Goal: Task Accomplishment & Management: Use online tool/utility

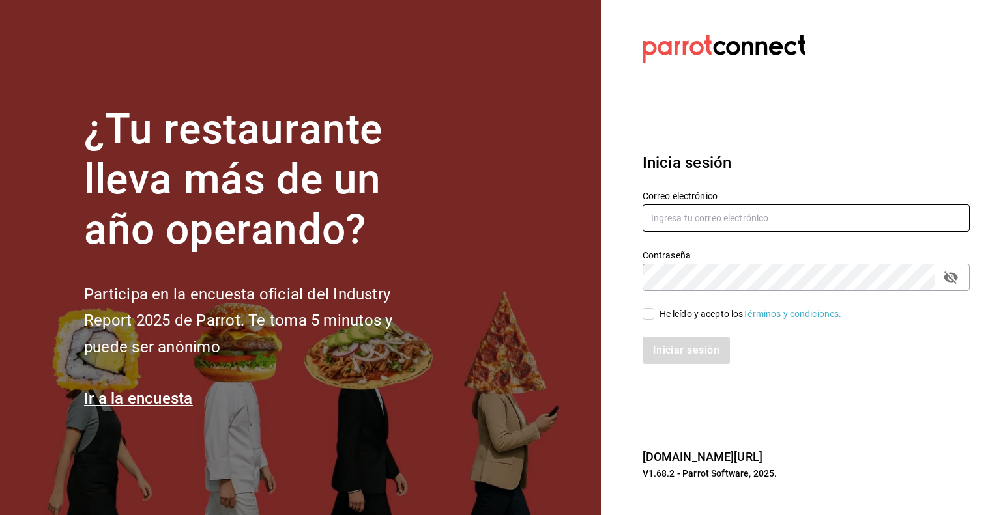
click at [689, 216] on input "text" at bounding box center [806, 218] width 327 height 27
type input "zamudio_ercy22@hotmail.com"
click at [652, 308] on label "He leído y acepto los Términos y condiciones." at bounding box center [742, 315] width 199 height 14
click at [652, 308] on input "He leído y acepto los Términos y condiciones." at bounding box center [649, 314] width 12 height 12
checkbox input "true"
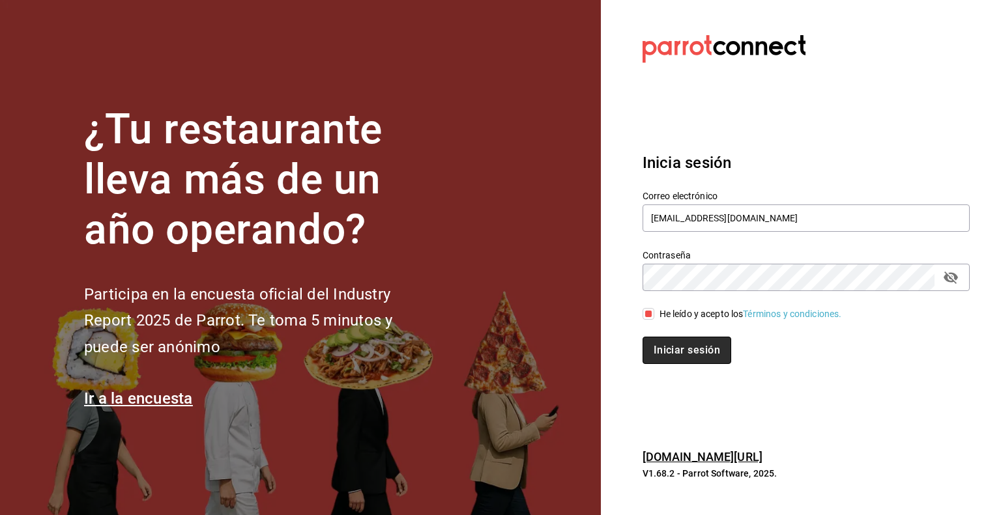
click at [662, 345] on button "Iniciar sesión" at bounding box center [687, 350] width 89 height 27
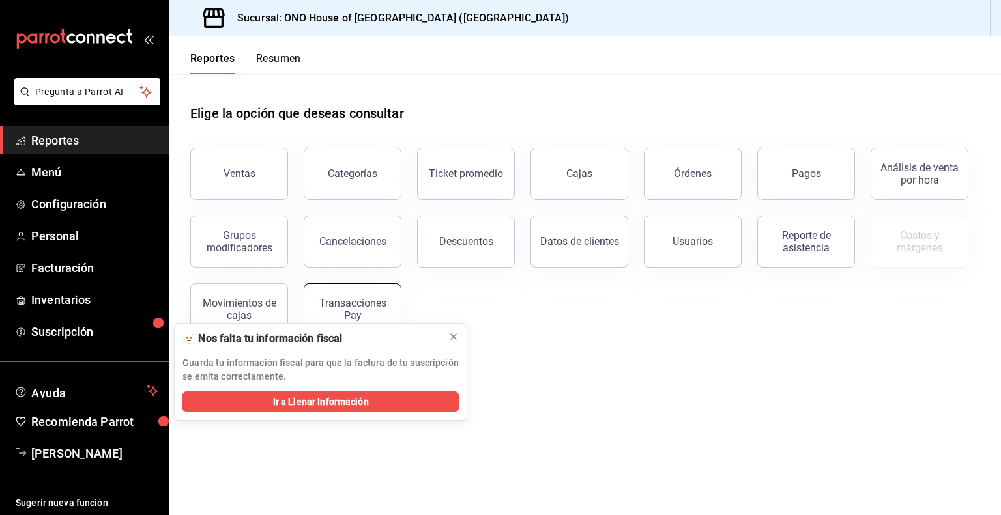
click at [378, 296] on button "Transacciones Pay" at bounding box center [353, 309] width 98 height 52
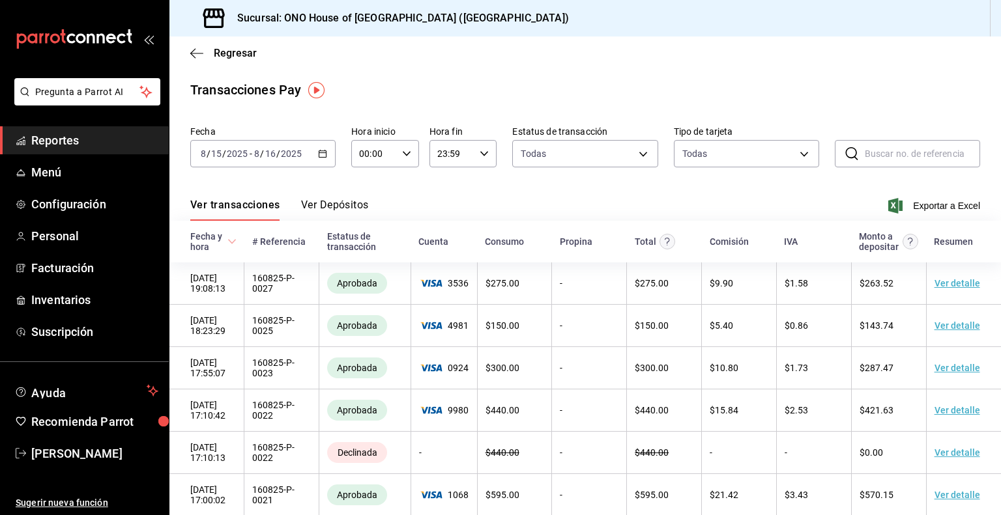
click at [303, 164] on div "[DATE] [DATE] - [DATE] [DATE]" at bounding box center [262, 153] width 145 height 27
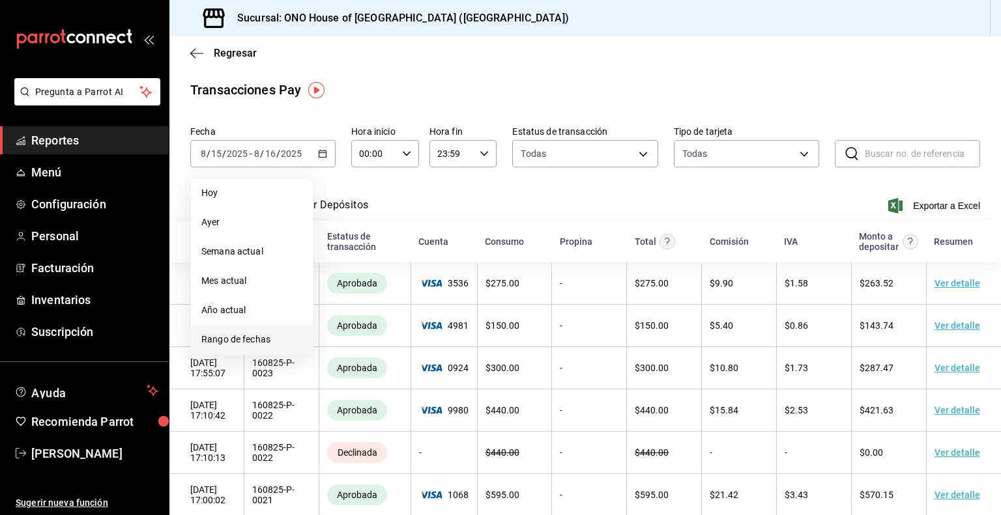
click at [263, 336] on span "Rango de fechas" at bounding box center [251, 340] width 101 height 14
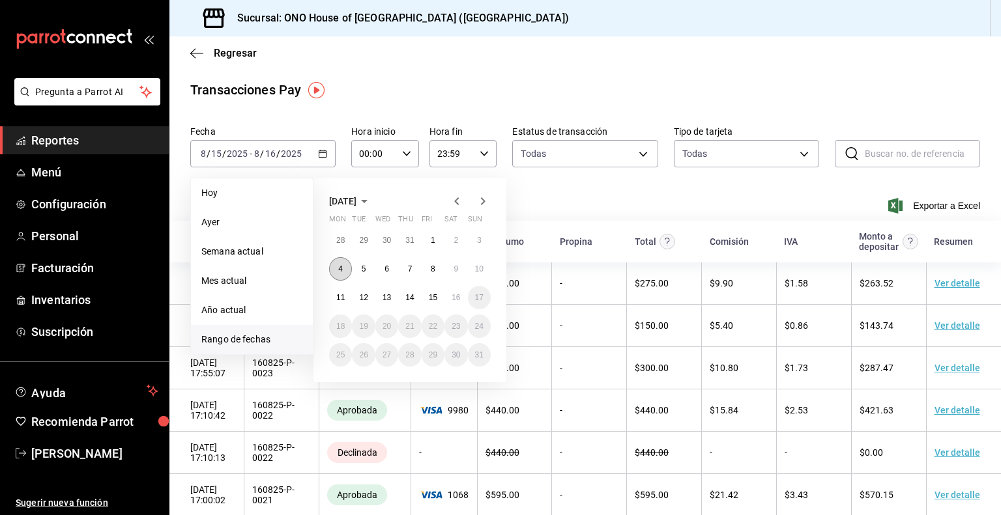
click at [341, 270] on abbr "4" at bounding box center [340, 269] width 5 height 9
click at [436, 302] on button "15" at bounding box center [433, 297] width 23 height 23
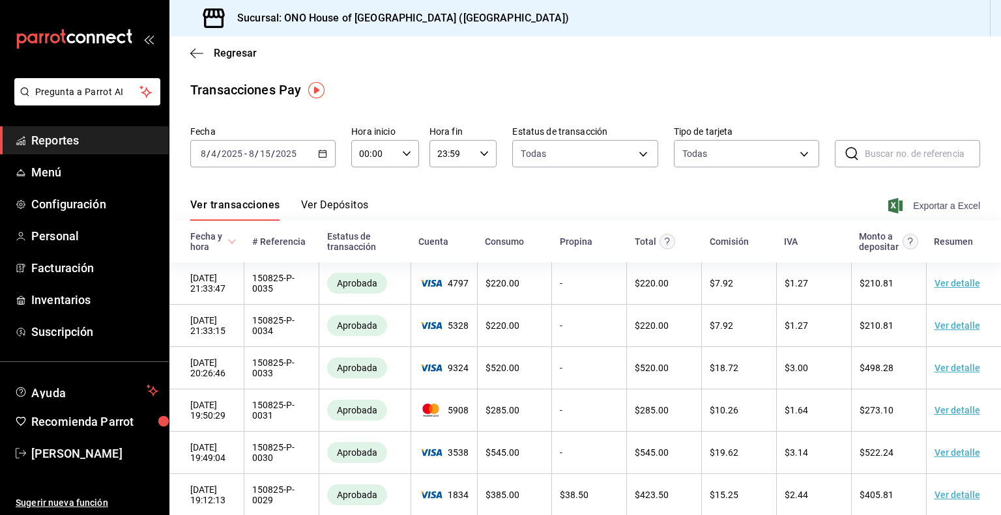
click at [908, 201] on span "Exportar a Excel" at bounding box center [935, 206] width 89 height 16
click at [914, 207] on span "Exportar a Excel" at bounding box center [935, 206] width 89 height 16
